Goal: Task Accomplishment & Management: Use online tool/utility

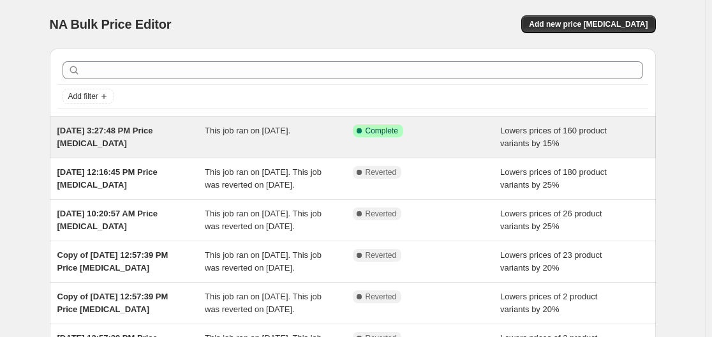
click at [89, 133] on span "[DATE] 3:27:48 PM Price [MEDICAL_DATA]" at bounding box center [105, 137] width 96 height 22
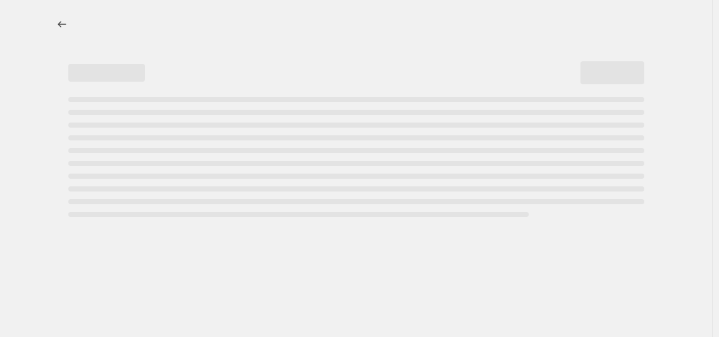
select select "percentage"
select select "collection"
select select "not_equal"
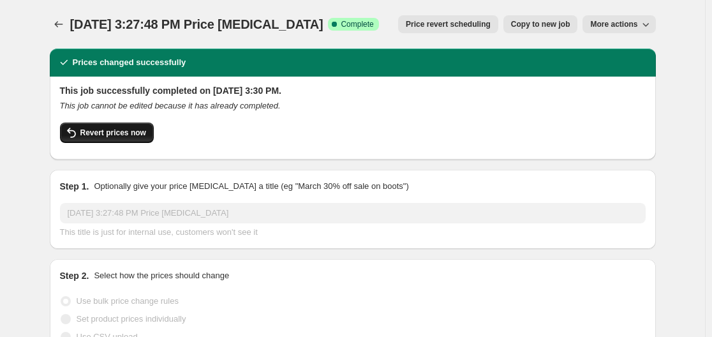
click at [119, 131] on span "Revert prices now" at bounding box center [113, 133] width 66 height 10
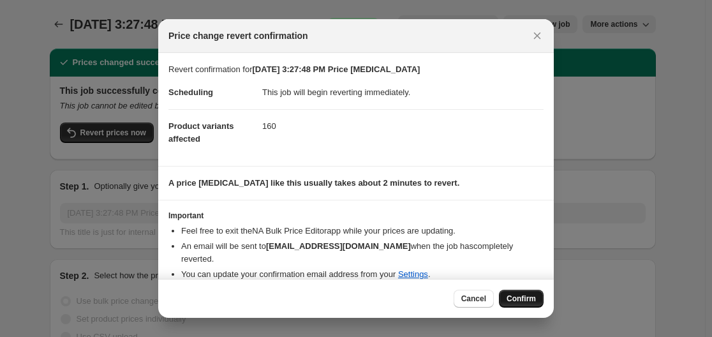
click at [525, 290] on button "Confirm" at bounding box center [521, 299] width 45 height 18
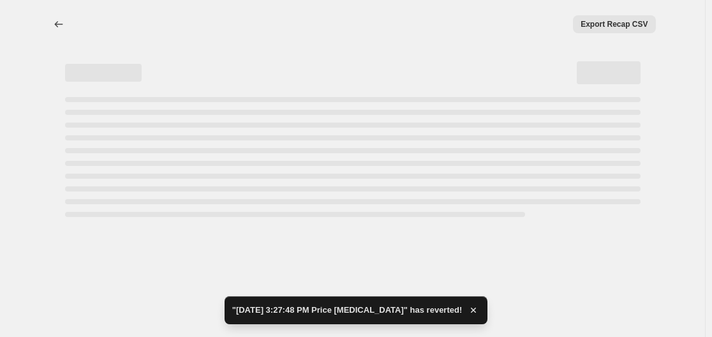
select select "percentage"
select select "collection"
select select "not_equal"
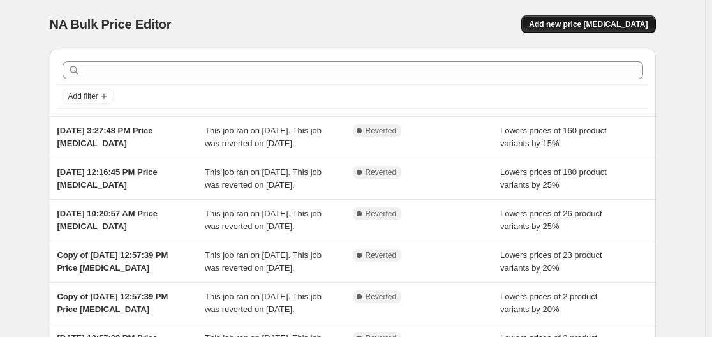
click at [602, 31] on button "Add new price [MEDICAL_DATA]" at bounding box center [589, 24] width 134 height 18
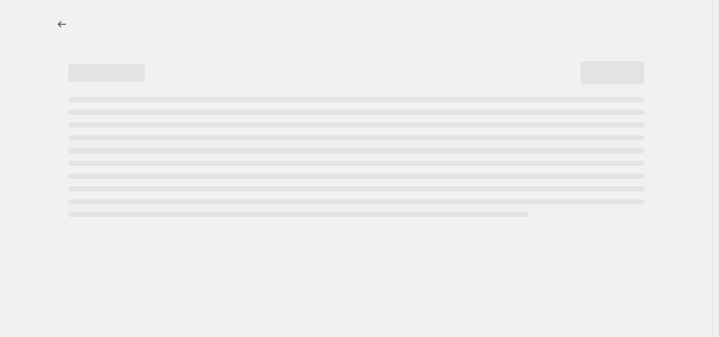
select select "percentage"
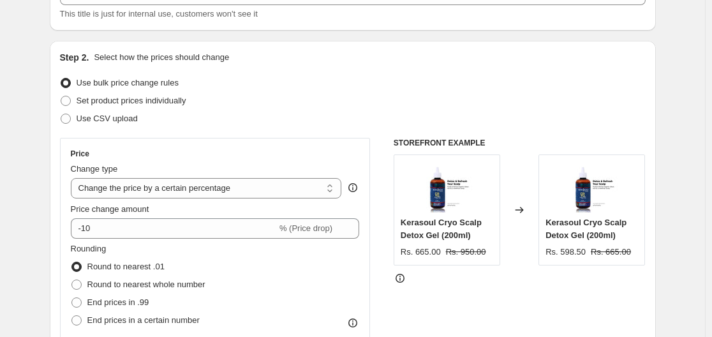
scroll to position [153, 0]
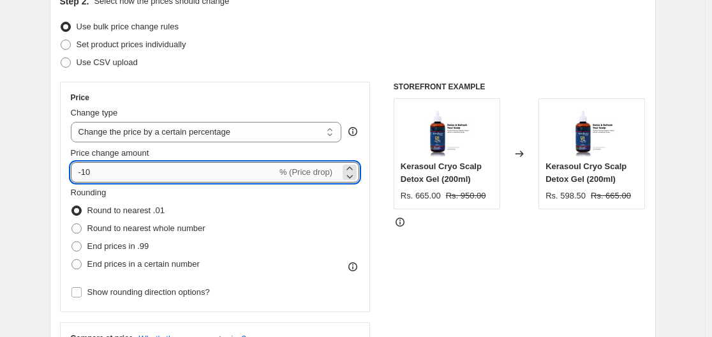
click at [177, 163] on input "-10" at bounding box center [174, 172] width 206 height 20
type input "-1"
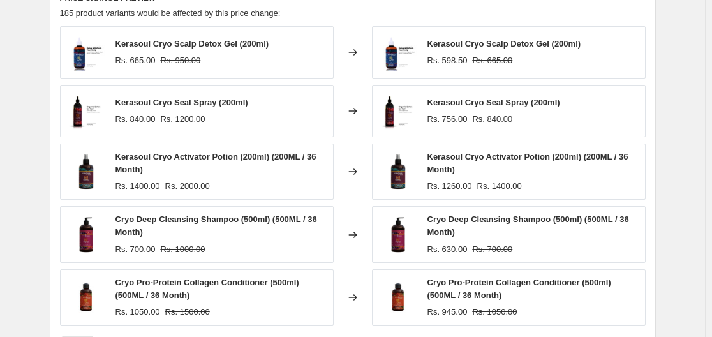
scroll to position [732, 0]
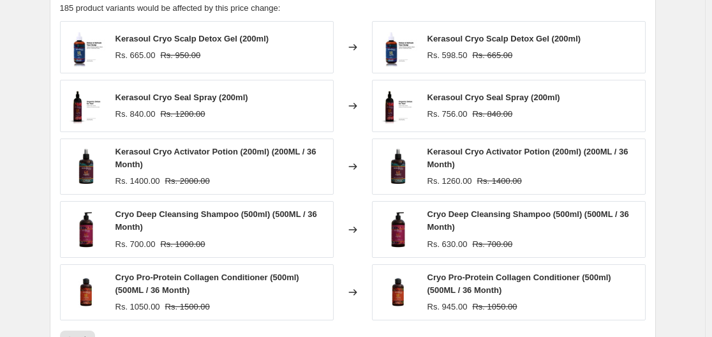
type input "-20"
click at [467, 39] on span "Kerasoul Cryo Scalp Detox Gel (200ml)" at bounding box center [505, 39] width 154 height 10
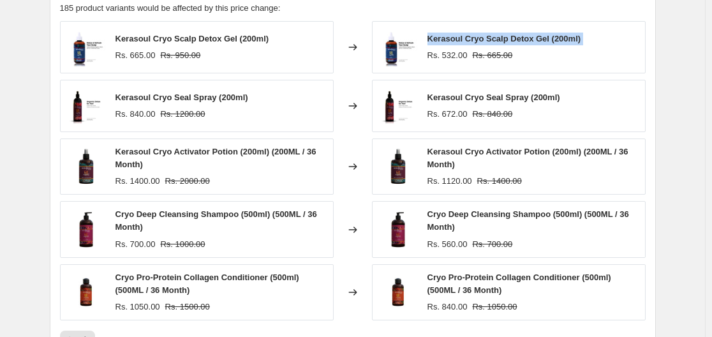
click at [467, 39] on span "Kerasoul Cryo Scalp Detox Gel (200ml)" at bounding box center [505, 39] width 154 height 10
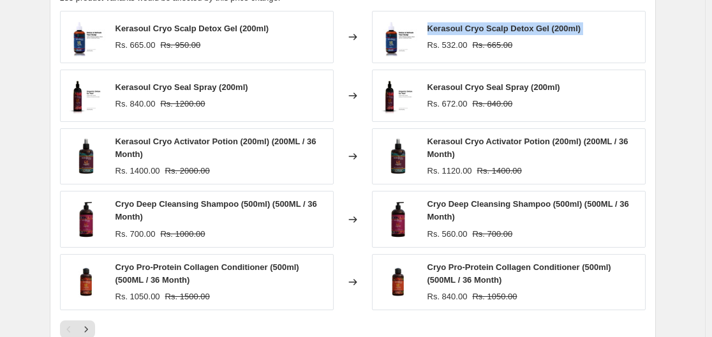
scroll to position [952, 0]
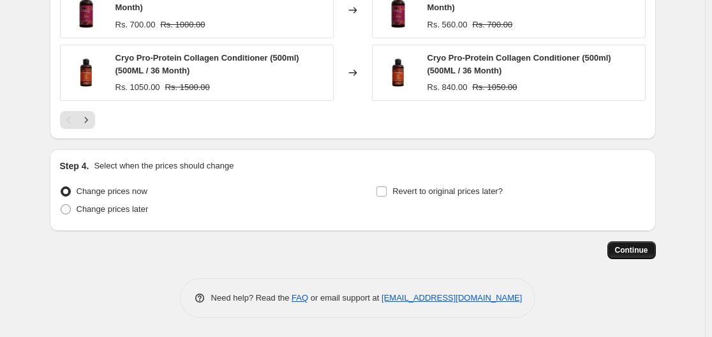
click at [652, 244] on button "Continue" at bounding box center [632, 250] width 49 height 18
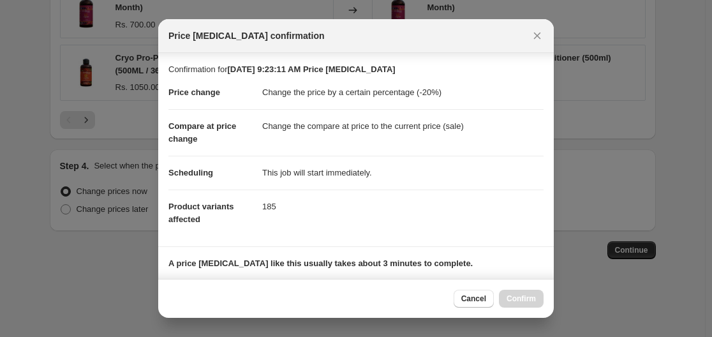
scroll to position [200, 0]
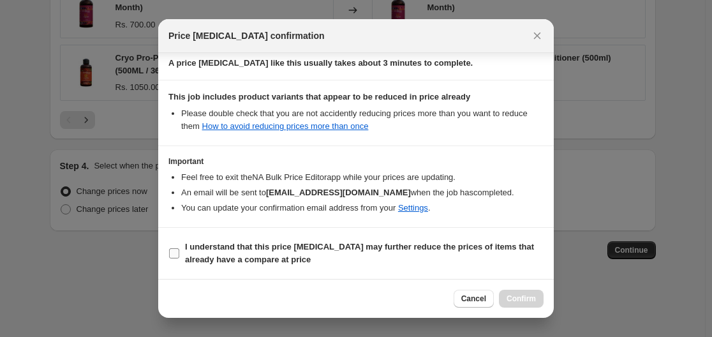
click at [171, 266] on label "I understand that this price [MEDICAL_DATA] may further reduce the prices of it…" at bounding box center [356, 253] width 375 height 31
click at [171, 259] on input "I understand that this price [MEDICAL_DATA] may further reduce the prices of it…" at bounding box center [174, 253] width 10 height 10
checkbox input "true"
click at [535, 306] on button "Confirm" at bounding box center [521, 299] width 45 height 18
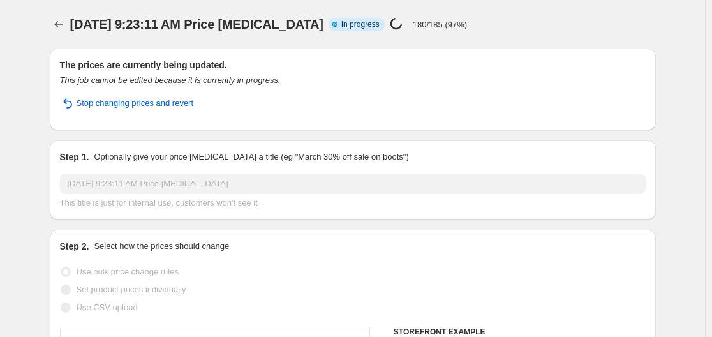
select select "percentage"
